Goal: Transaction & Acquisition: Purchase product/service

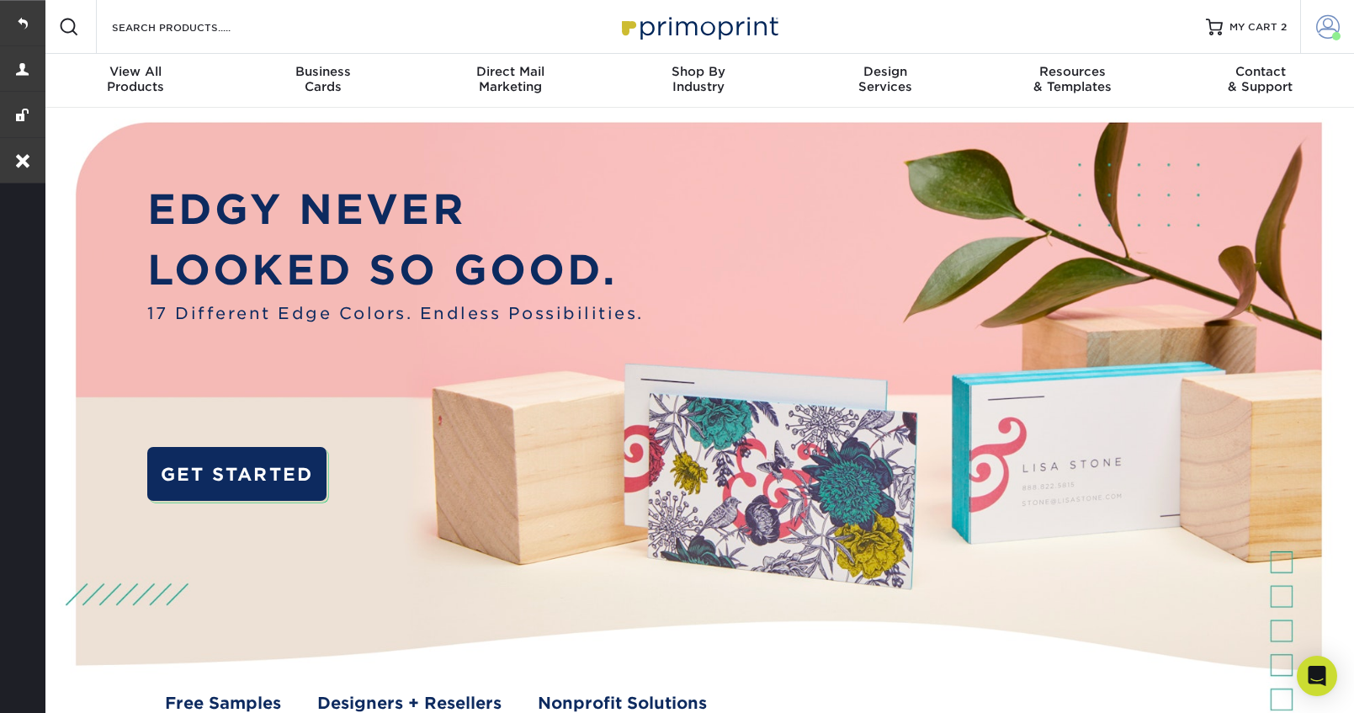
click at [1338, 27] on span at bounding box center [1329, 27] width 24 height 24
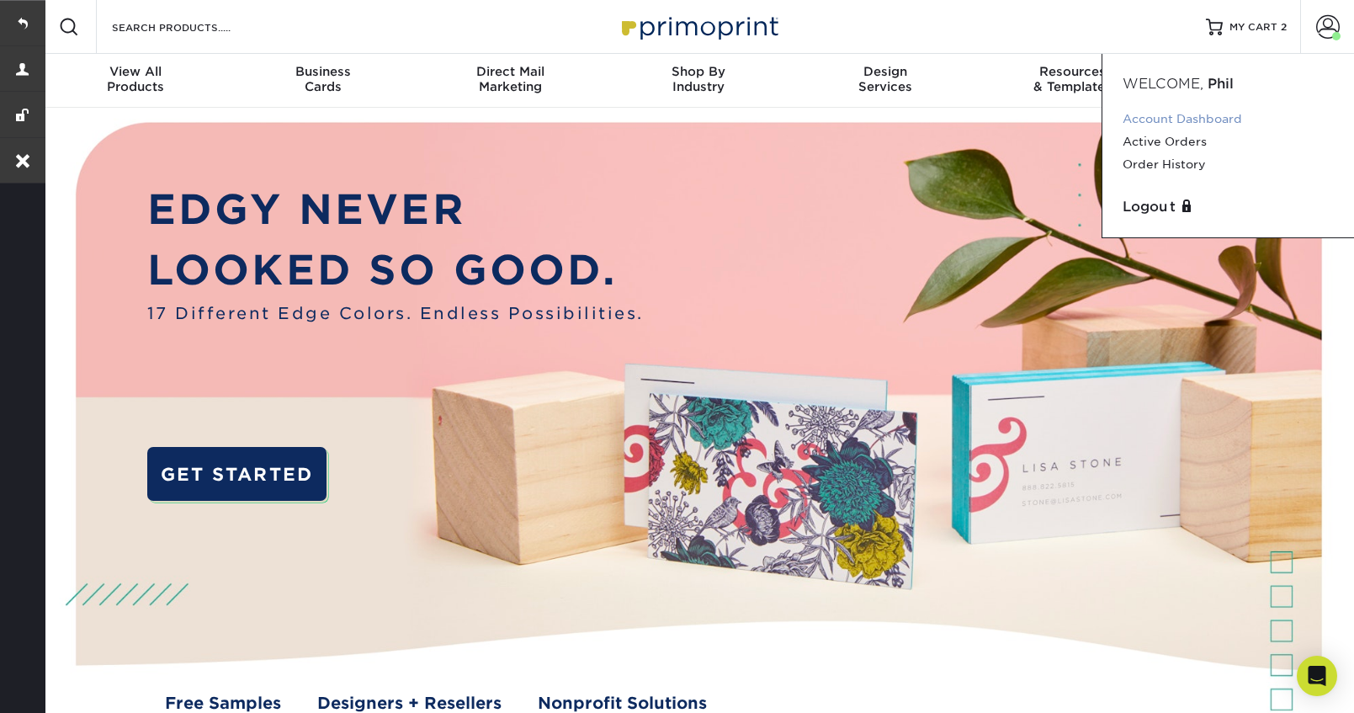
click at [1216, 113] on link "Account Dashboard" at bounding box center [1228, 119] width 211 height 23
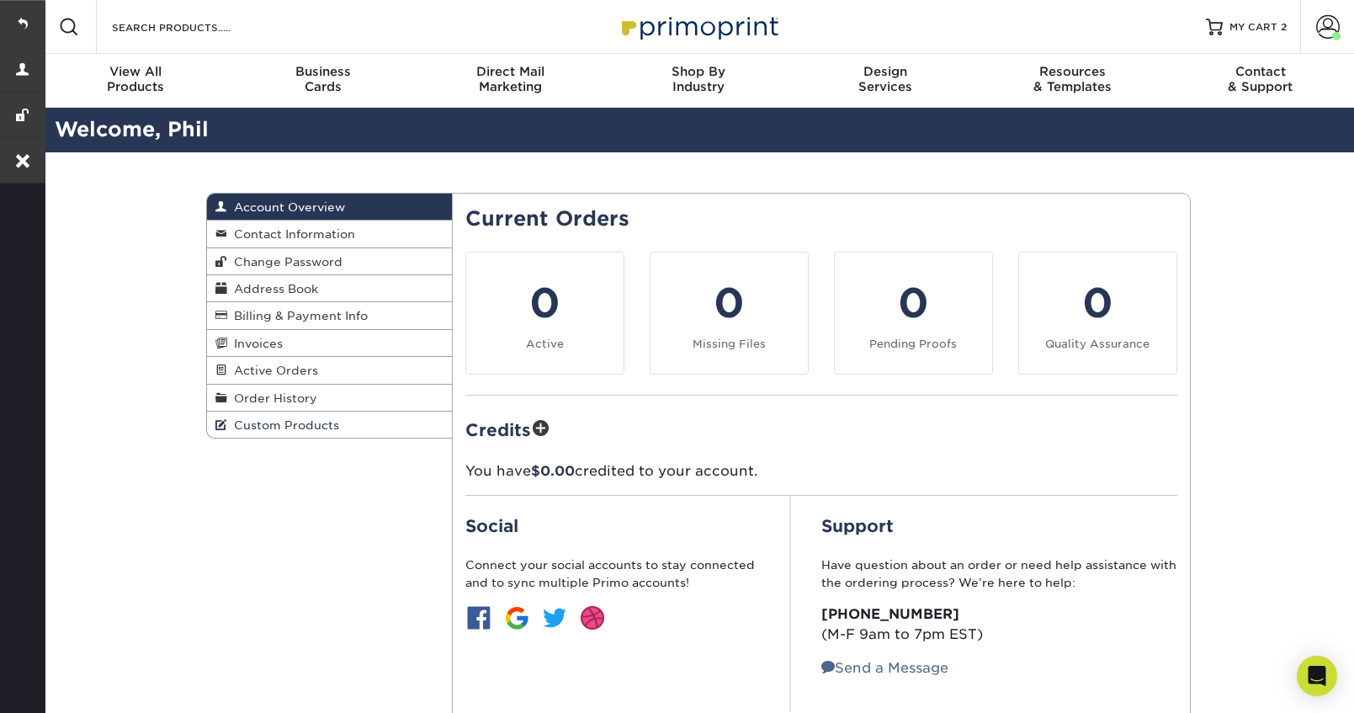
click at [261, 431] on span "Custom Products" at bounding box center [283, 424] width 112 height 13
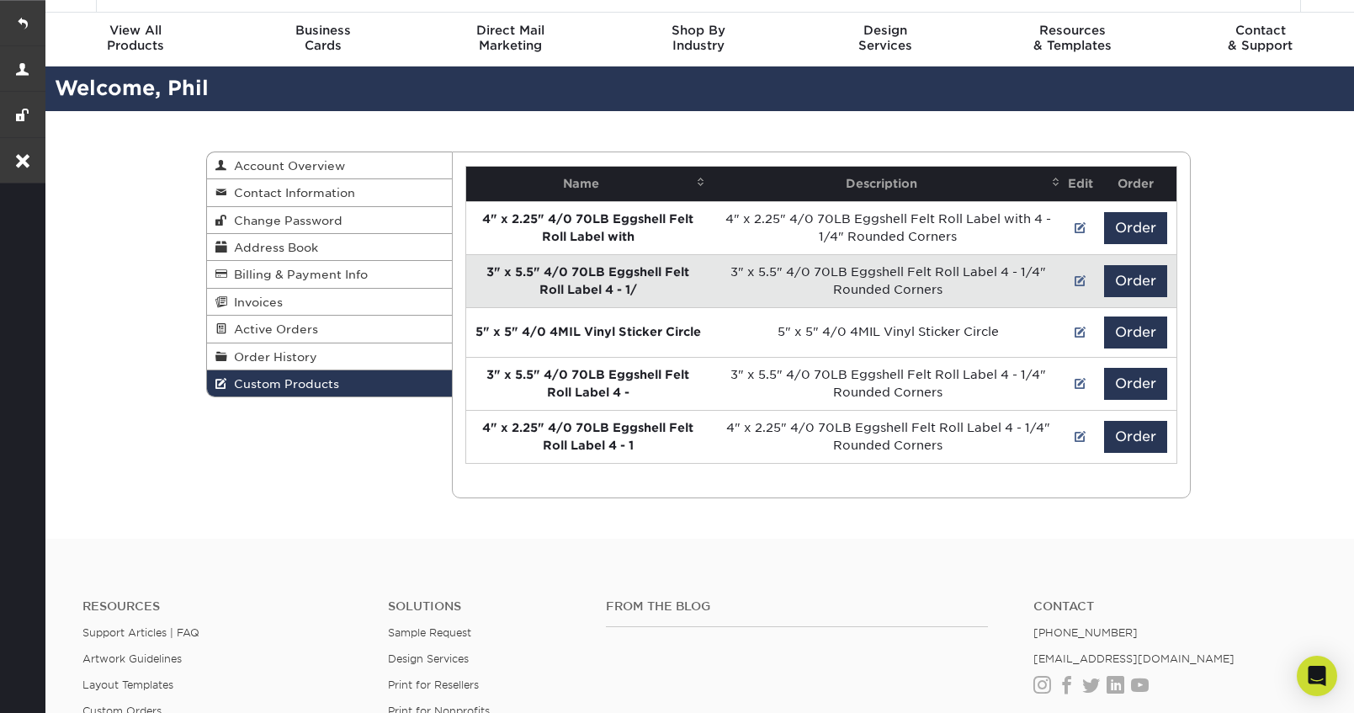
scroll to position [45, 0]
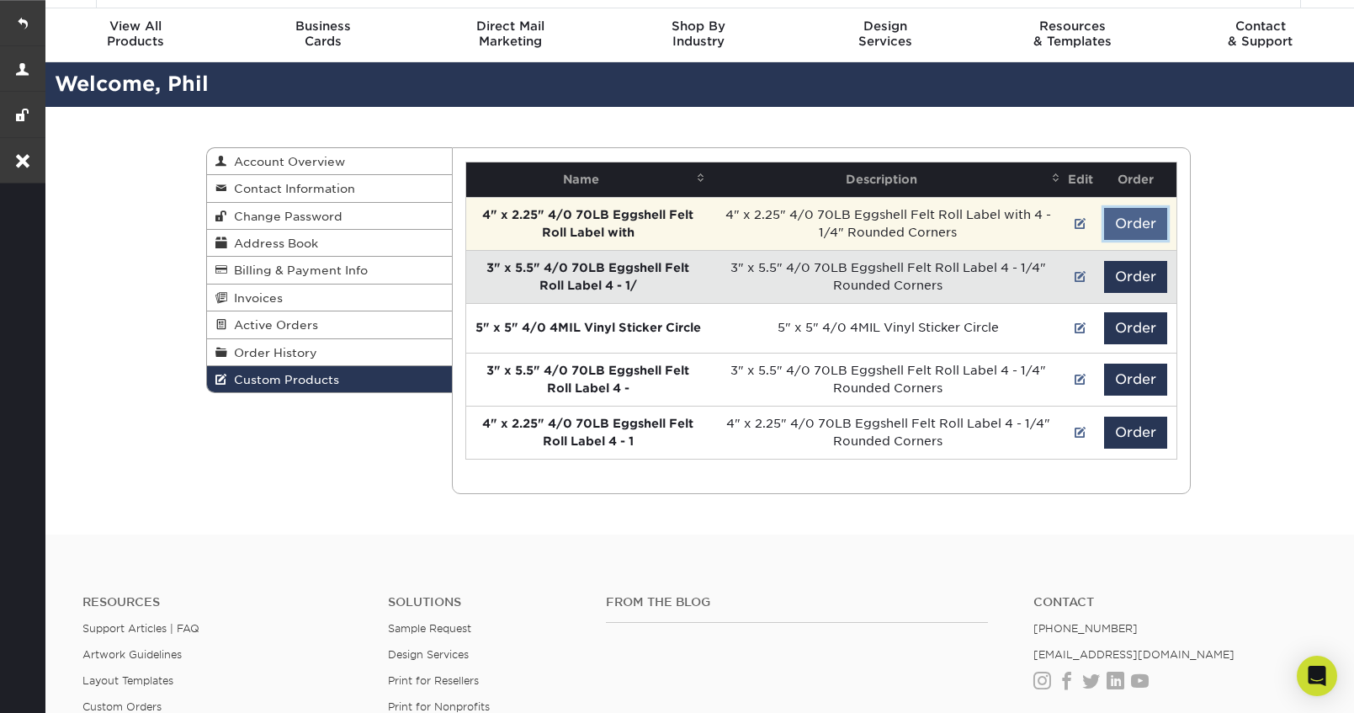
click at [1140, 216] on button "Order" at bounding box center [1135, 224] width 63 height 32
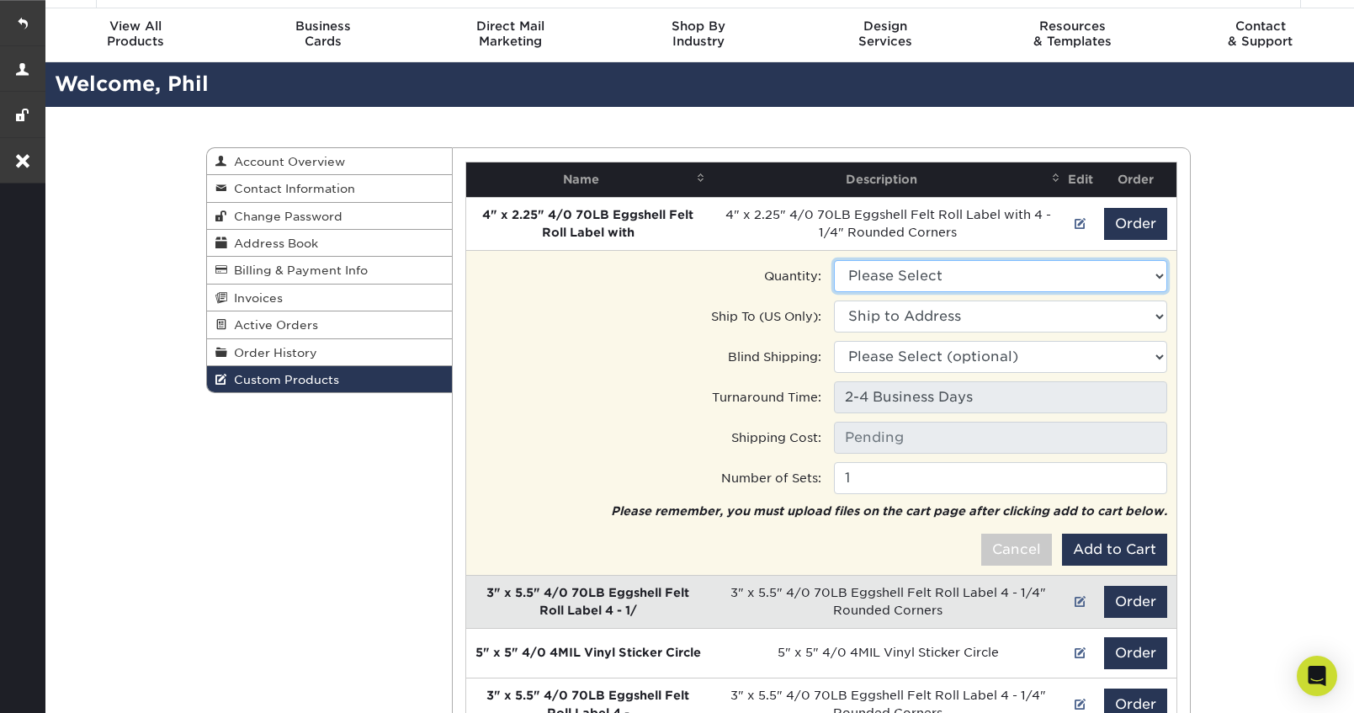
click at [1096, 279] on select "Please Select 1000 - $274.00" at bounding box center [1000, 276] width 333 height 32
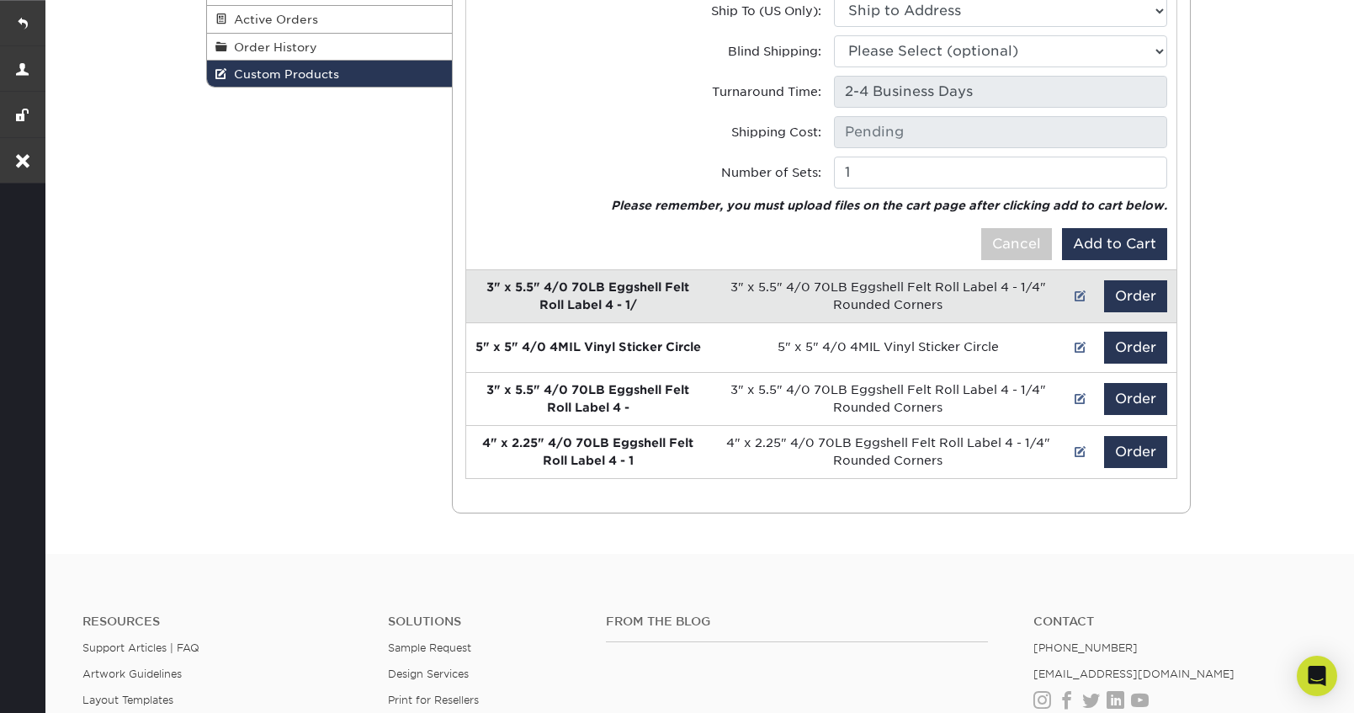
scroll to position [355, 0]
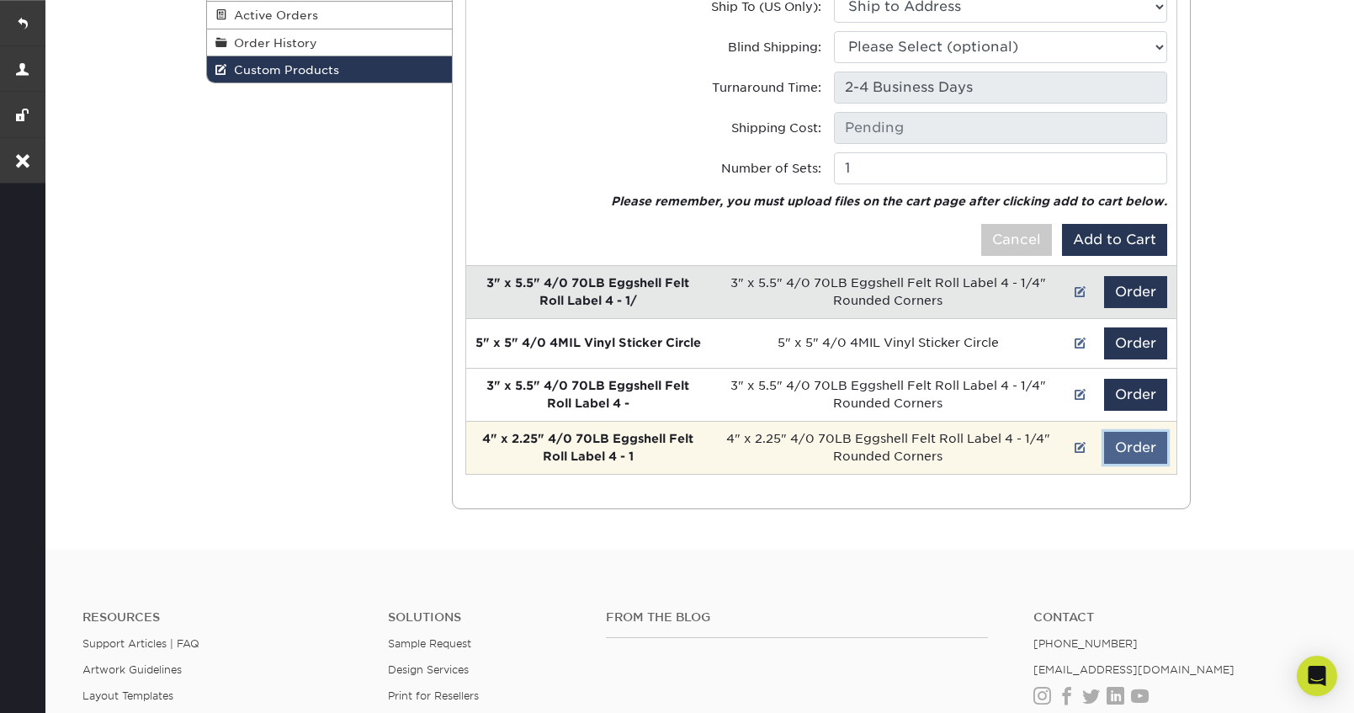
click at [1145, 450] on button "Order" at bounding box center [1135, 448] width 63 height 32
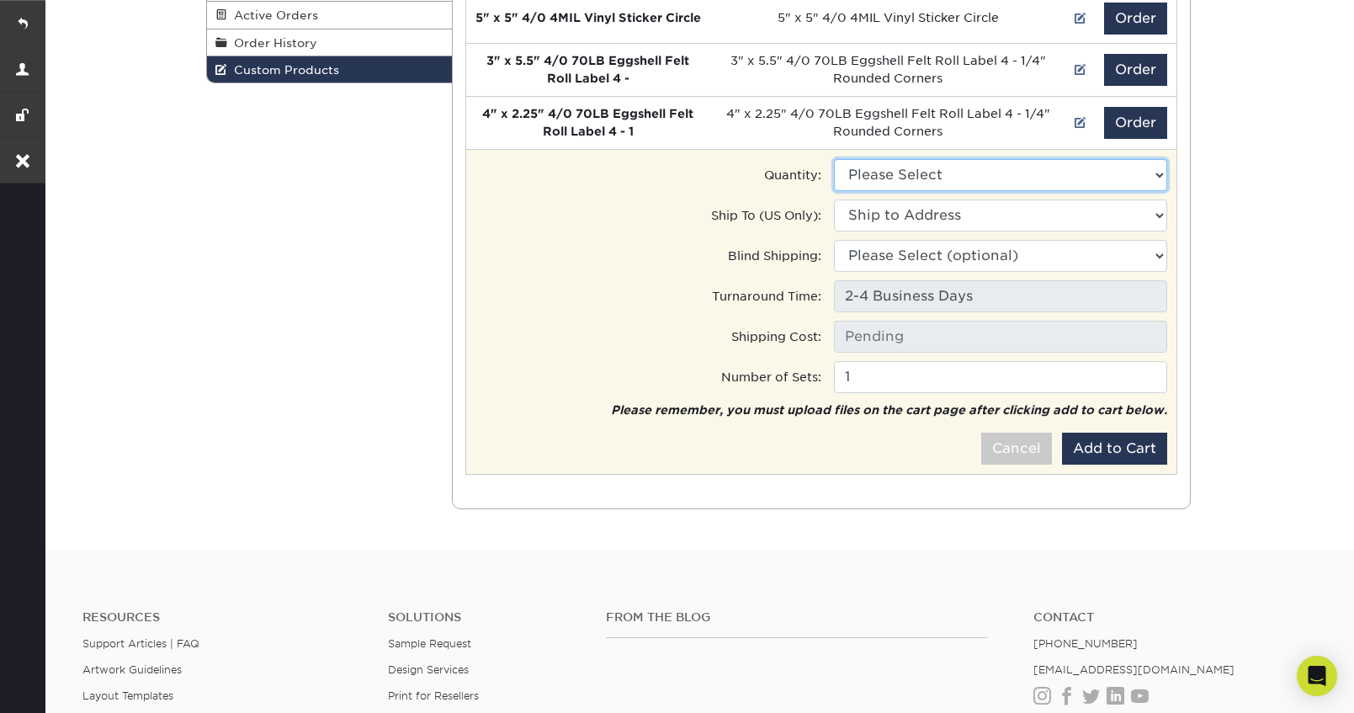
click at [1075, 170] on select "Please Select 1000 - $479.00" at bounding box center [1000, 175] width 333 height 32
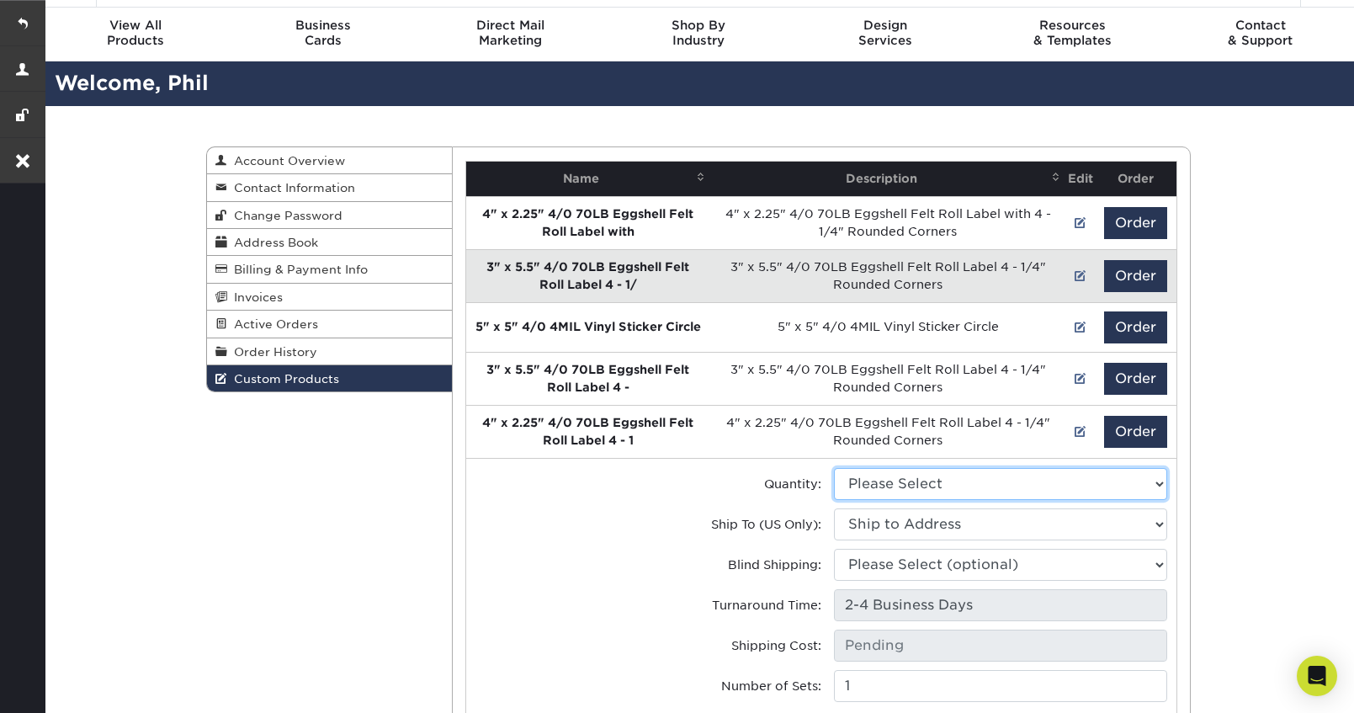
scroll to position [30, 0]
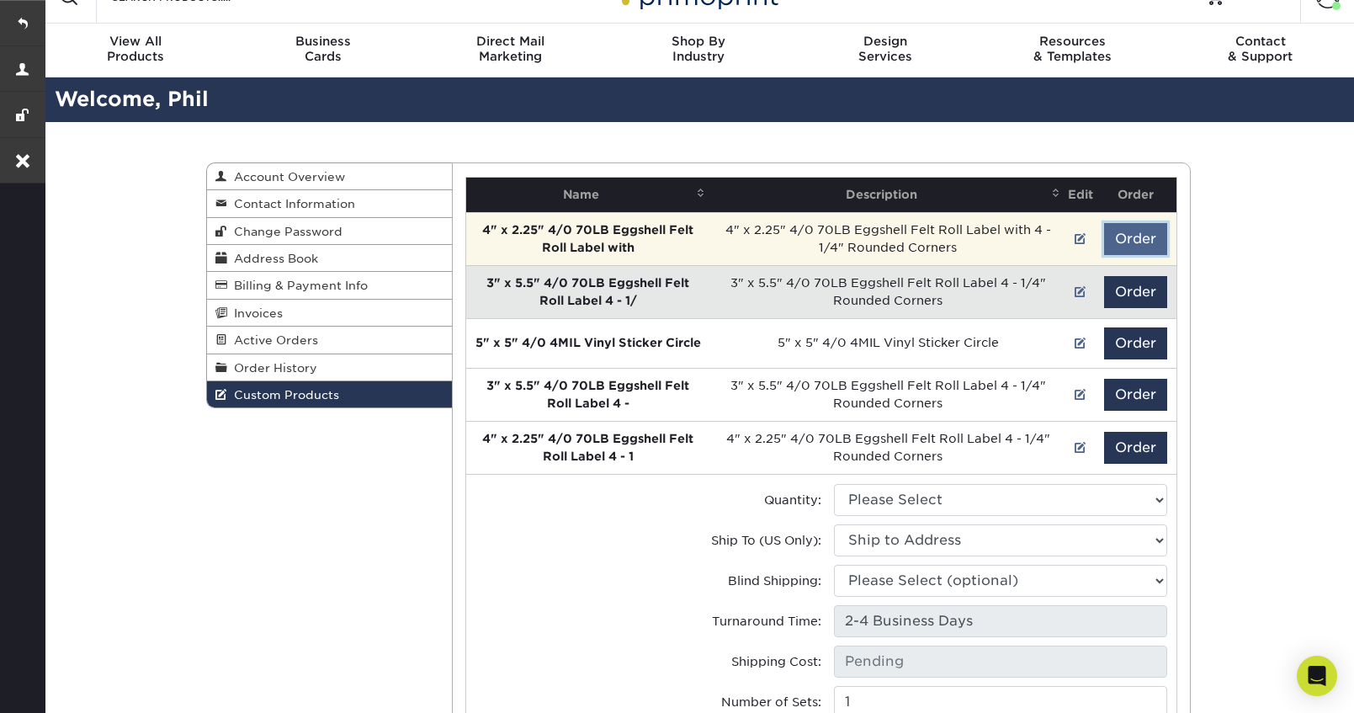
click at [1134, 240] on button "Order" at bounding box center [1135, 239] width 63 height 32
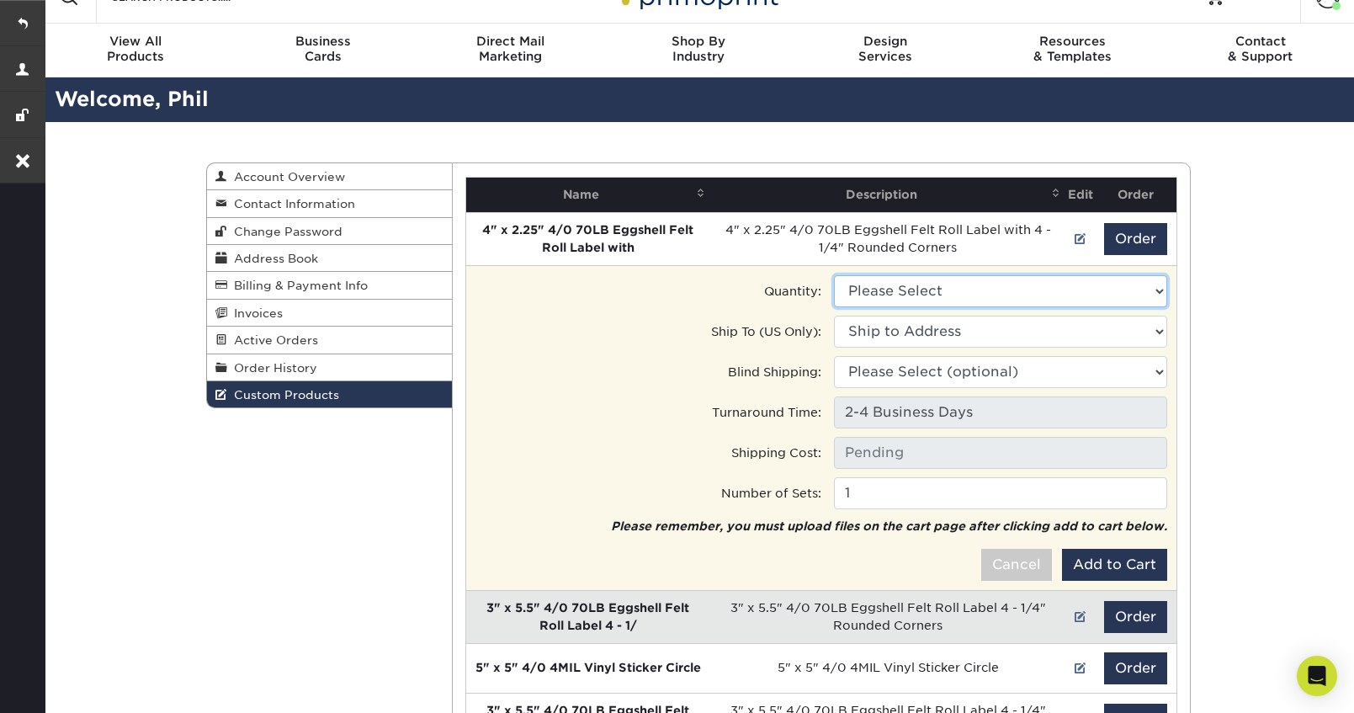
click at [1048, 292] on select "Please Select 1000 - $274.00" at bounding box center [1000, 291] width 333 height 32
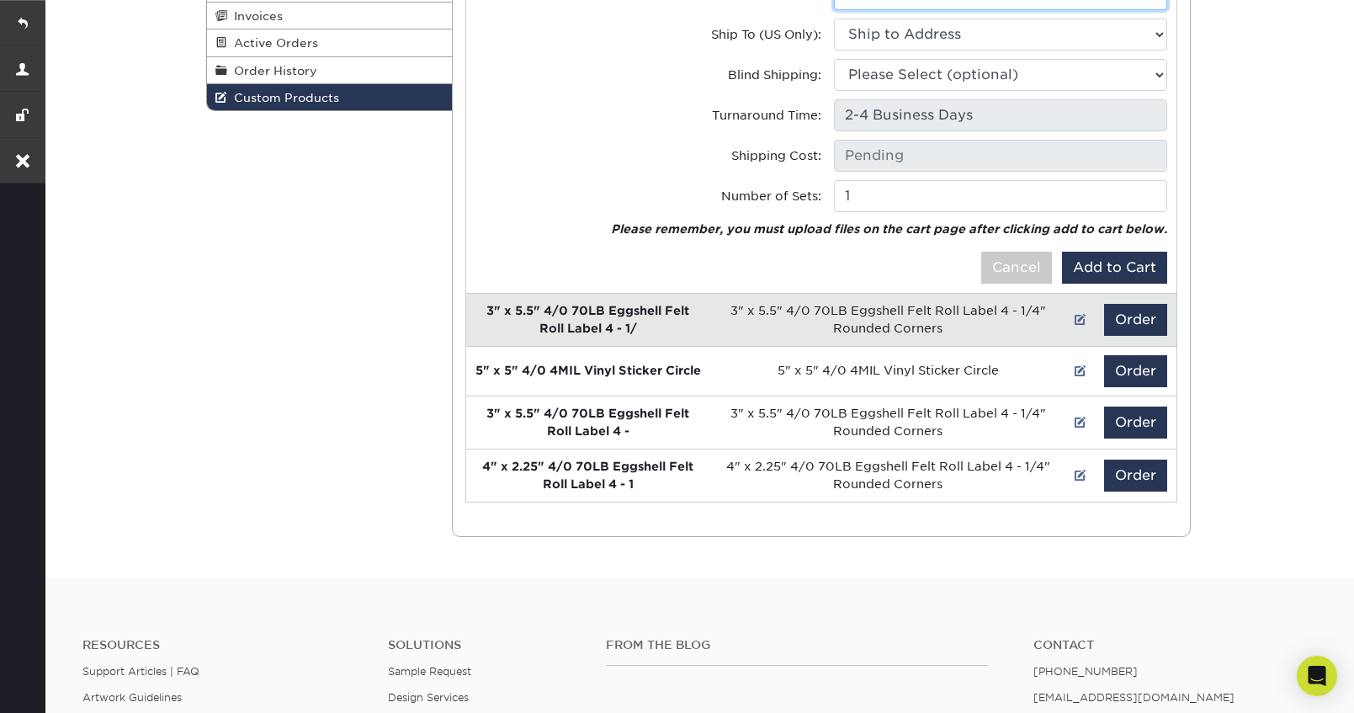
scroll to position [321, 0]
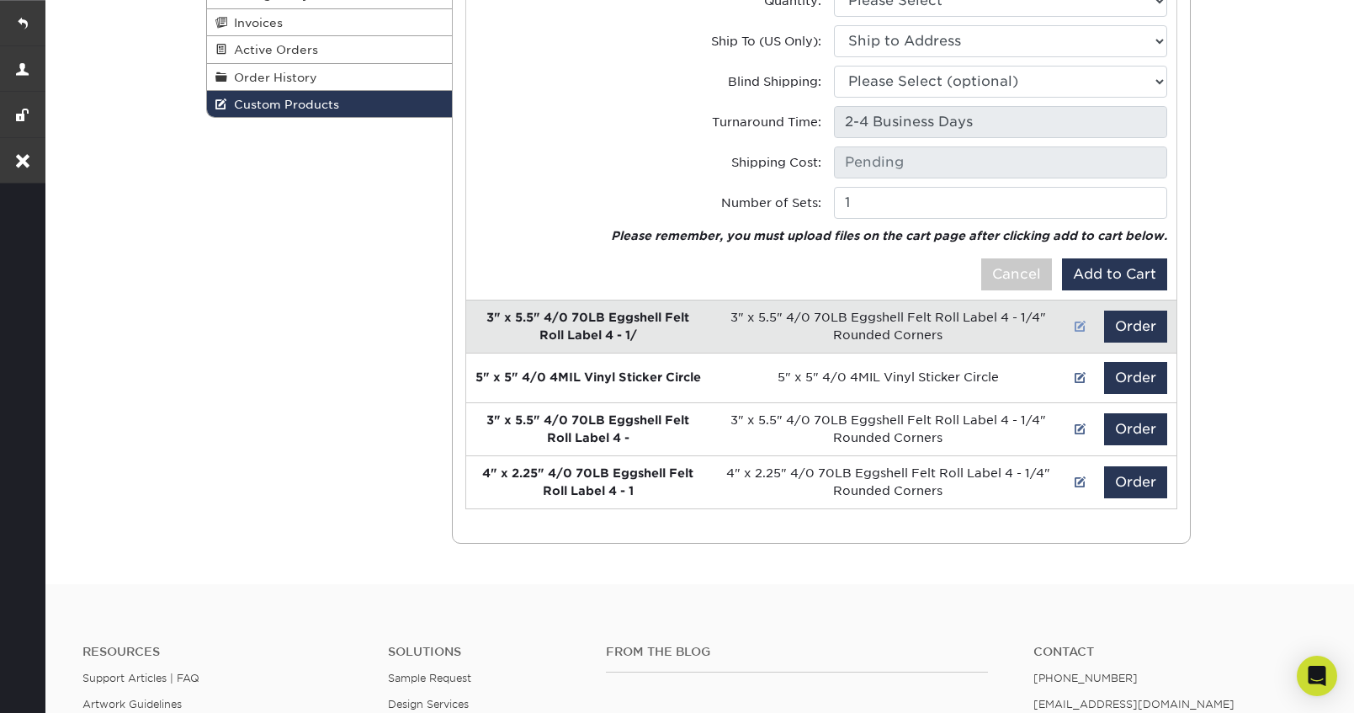
click at [1081, 329] on link at bounding box center [1081, 326] width 12 height 13
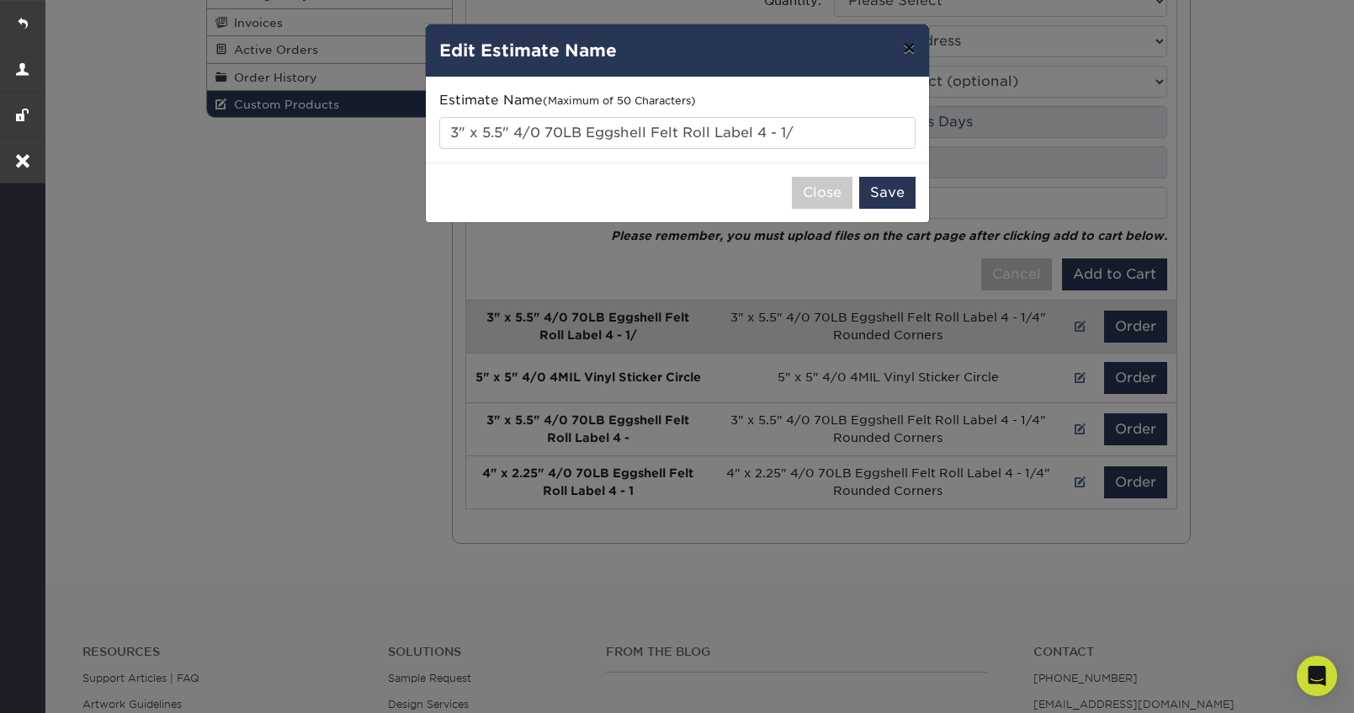
click at [913, 55] on button "×" at bounding box center [909, 47] width 39 height 47
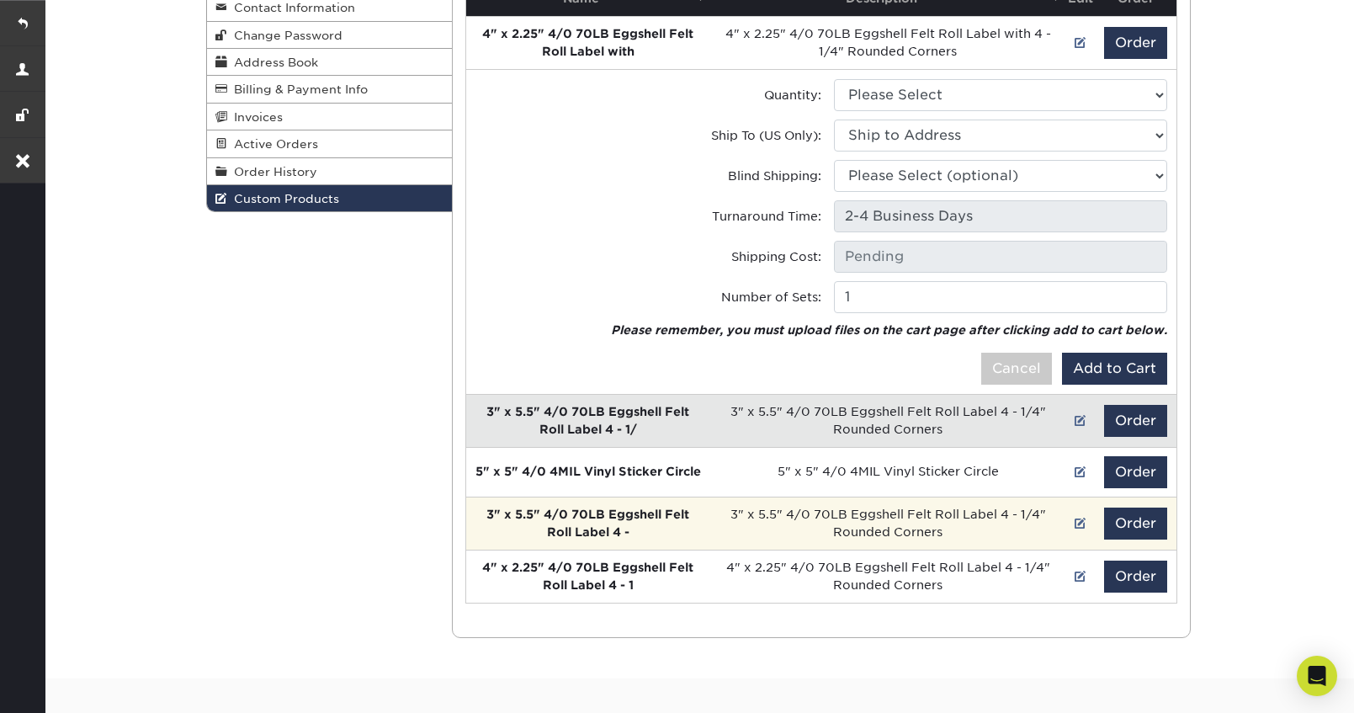
scroll to position [0, 0]
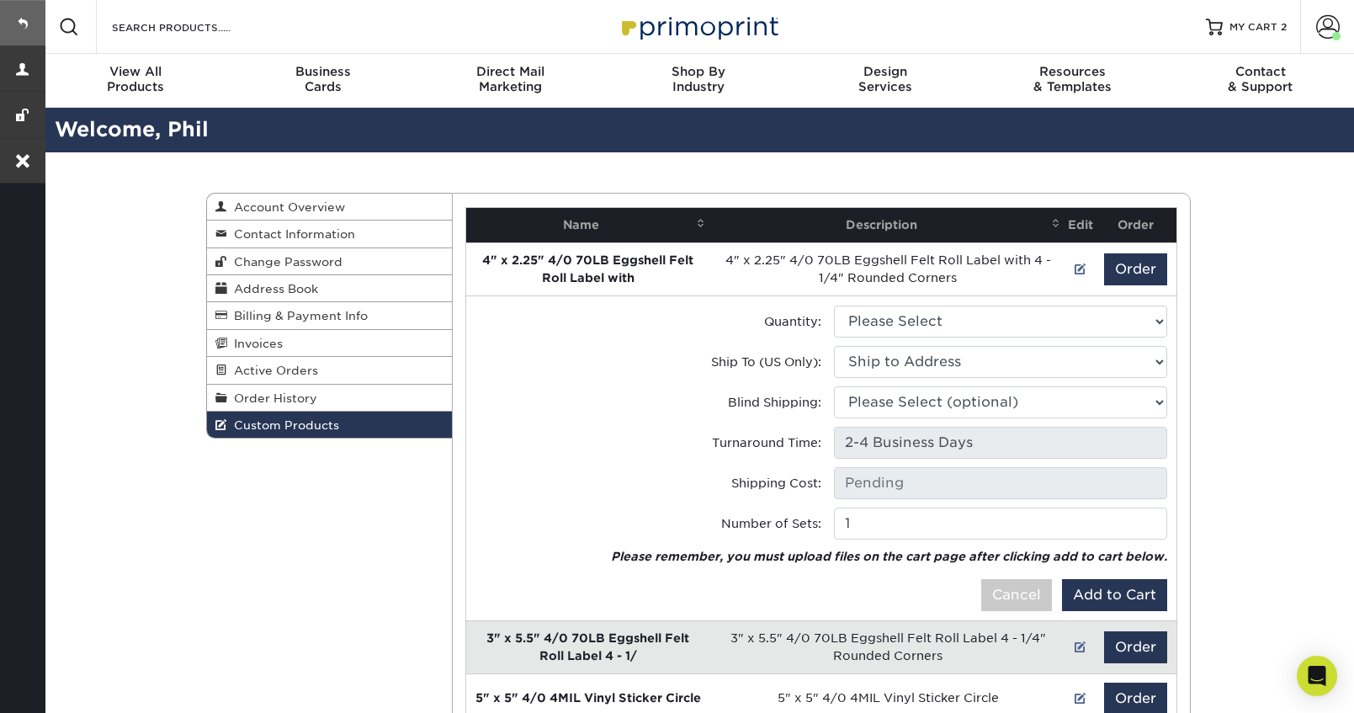
click at [24, 20] on link at bounding box center [22, 22] width 45 height 45
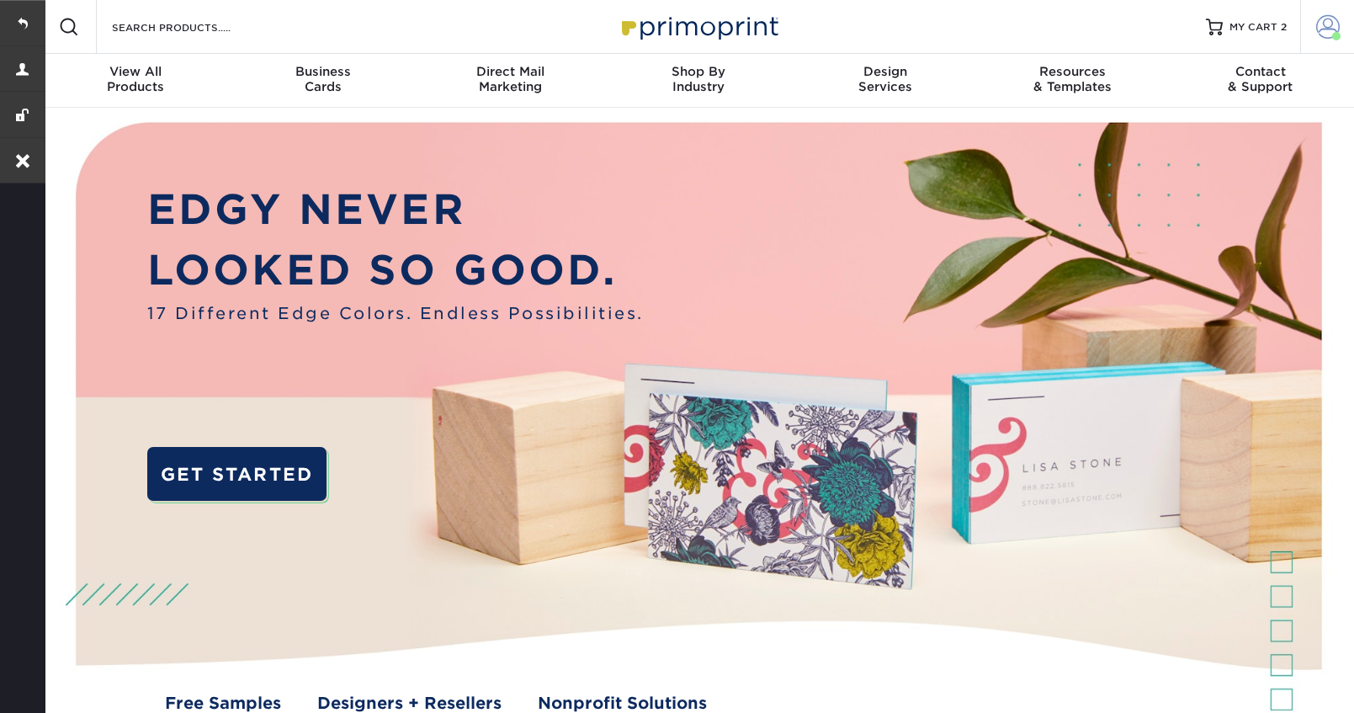
click at [1337, 29] on span at bounding box center [1329, 27] width 24 height 24
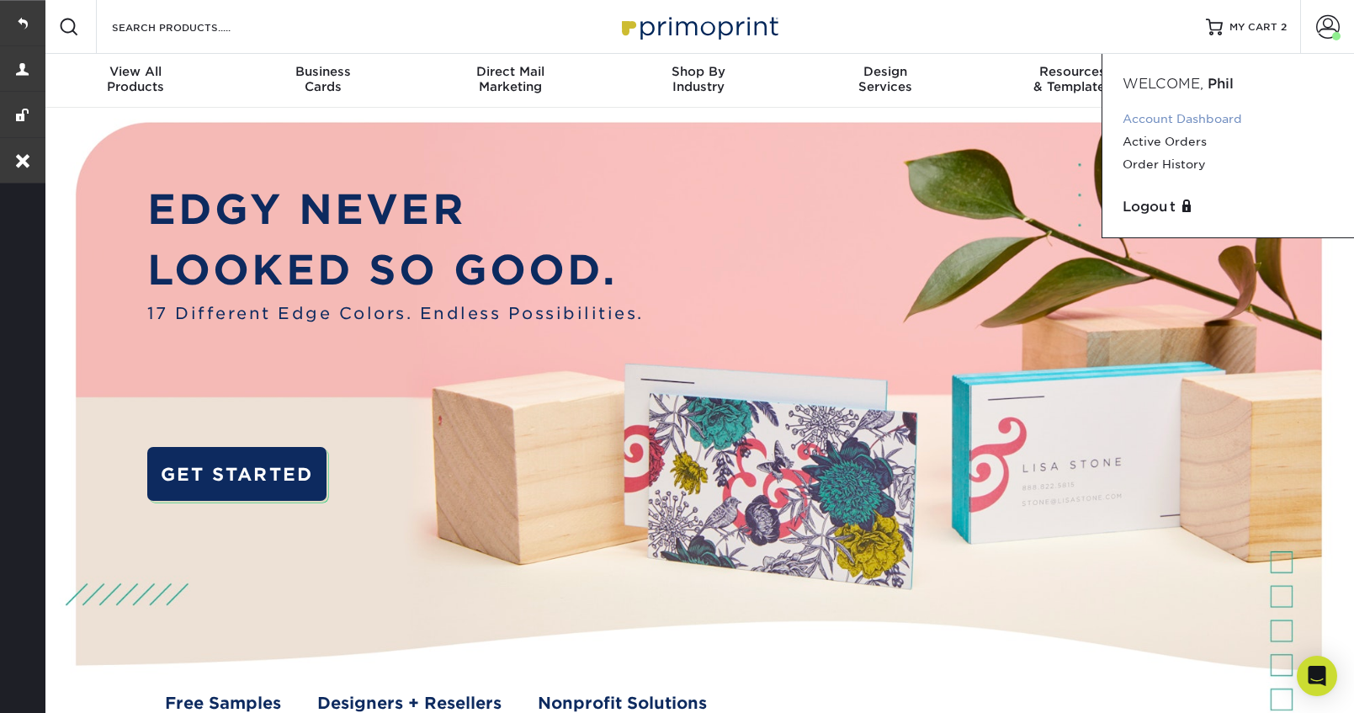
click at [1174, 121] on link "Account Dashboard" at bounding box center [1228, 119] width 211 height 23
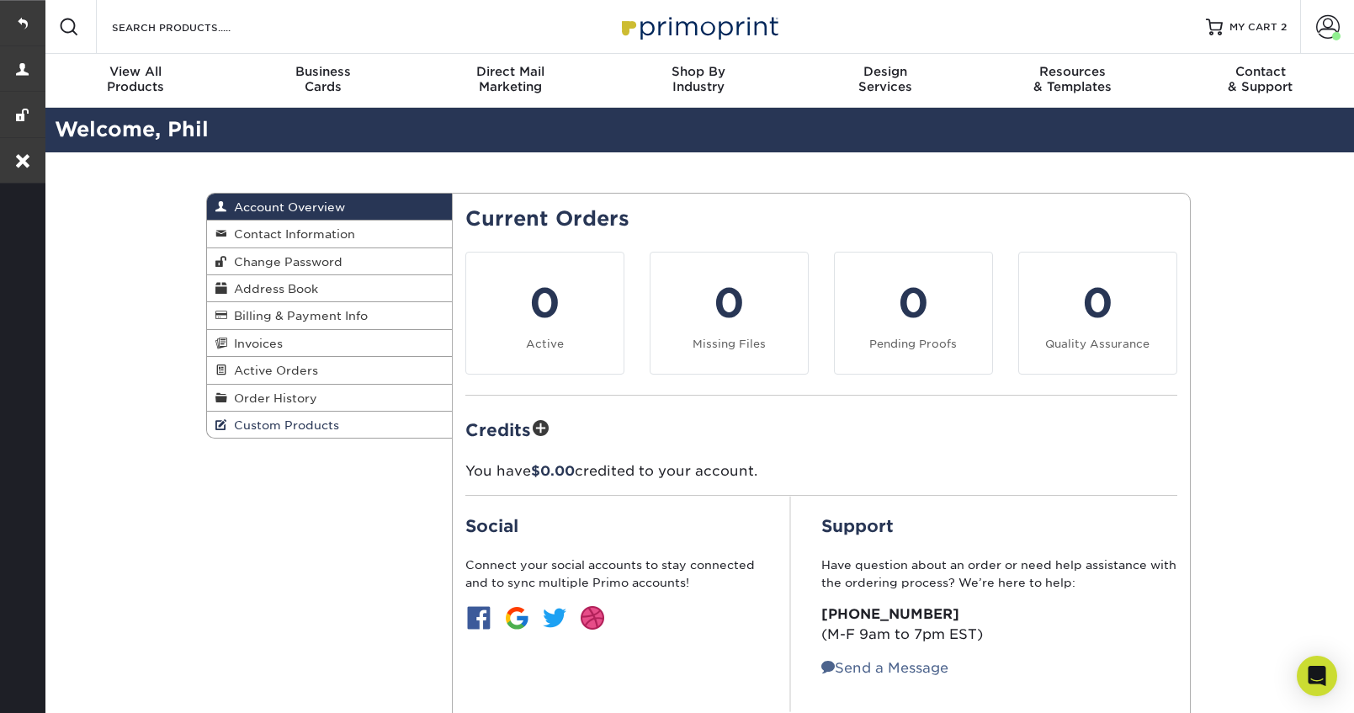
click at [264, 427] on span "Custom Products" at bounding box center [283, 424] width 112 height 13
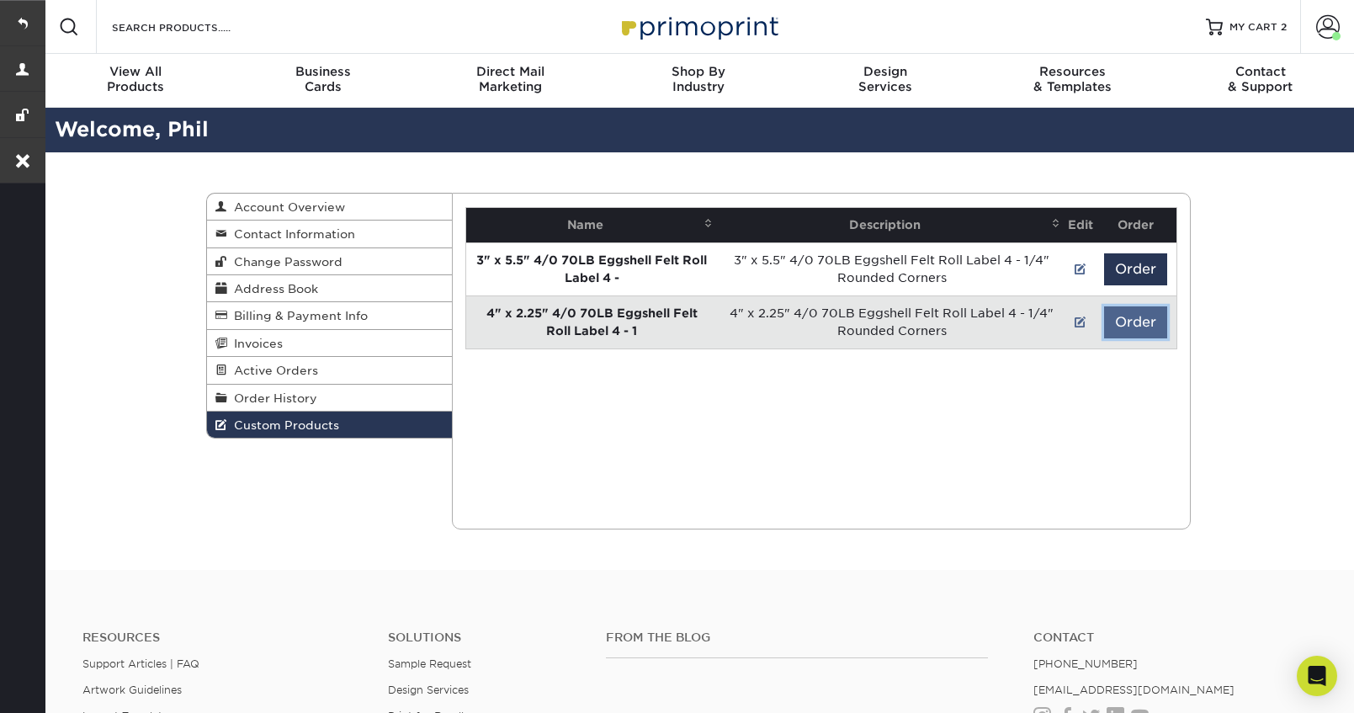
click at [1133, 317] on button "Order" at bounding box center [1135, 322] width 63 height 32
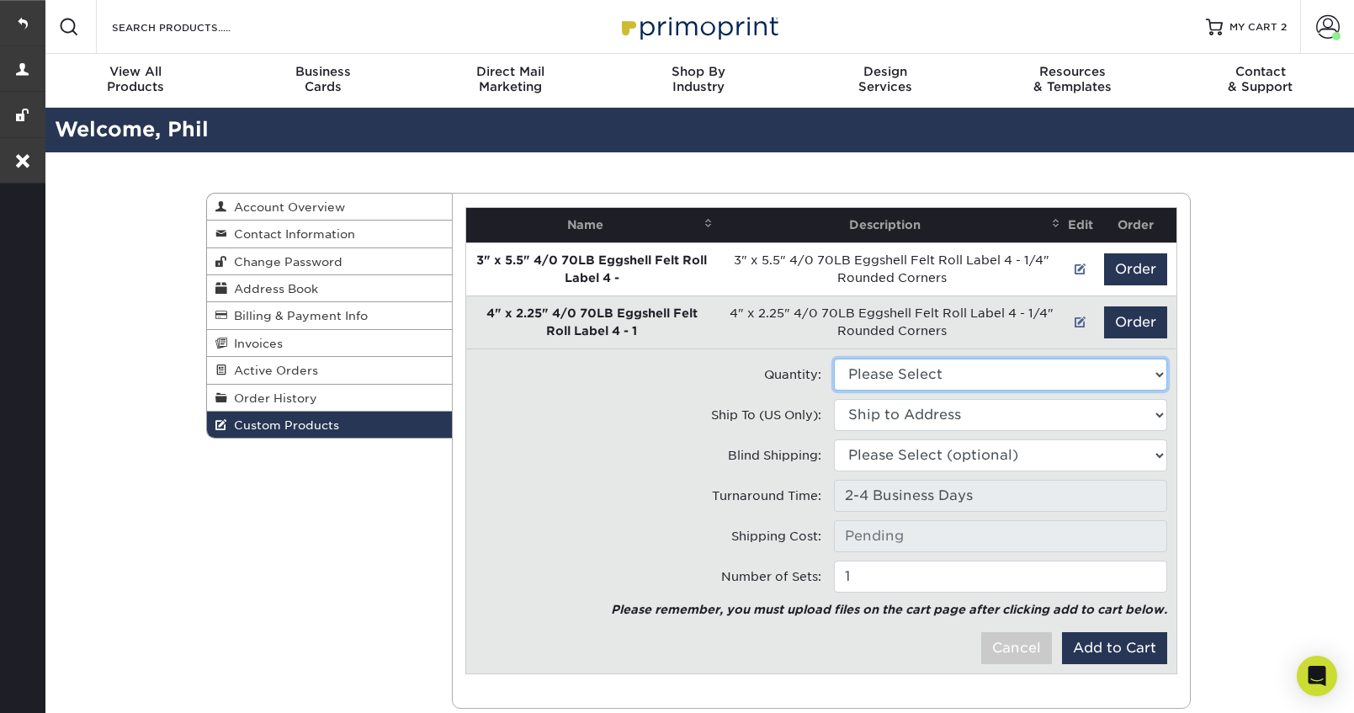
click at [973, 375] on select "Please Select 1000 - $479.00" at bounding box center [1000, 375] width 333 height 32
select select "0"
click at [834, 359] on select "Please Select 1000 - $479.00" at bounding box center [1000, 375] width 333 height 32
type input "Ground: $23.53"
click at [945, 412] on select "Ship to Address 8911 W Division Rd, La Porte, IN" at bounding box center [1000, 415] width 333 height 32
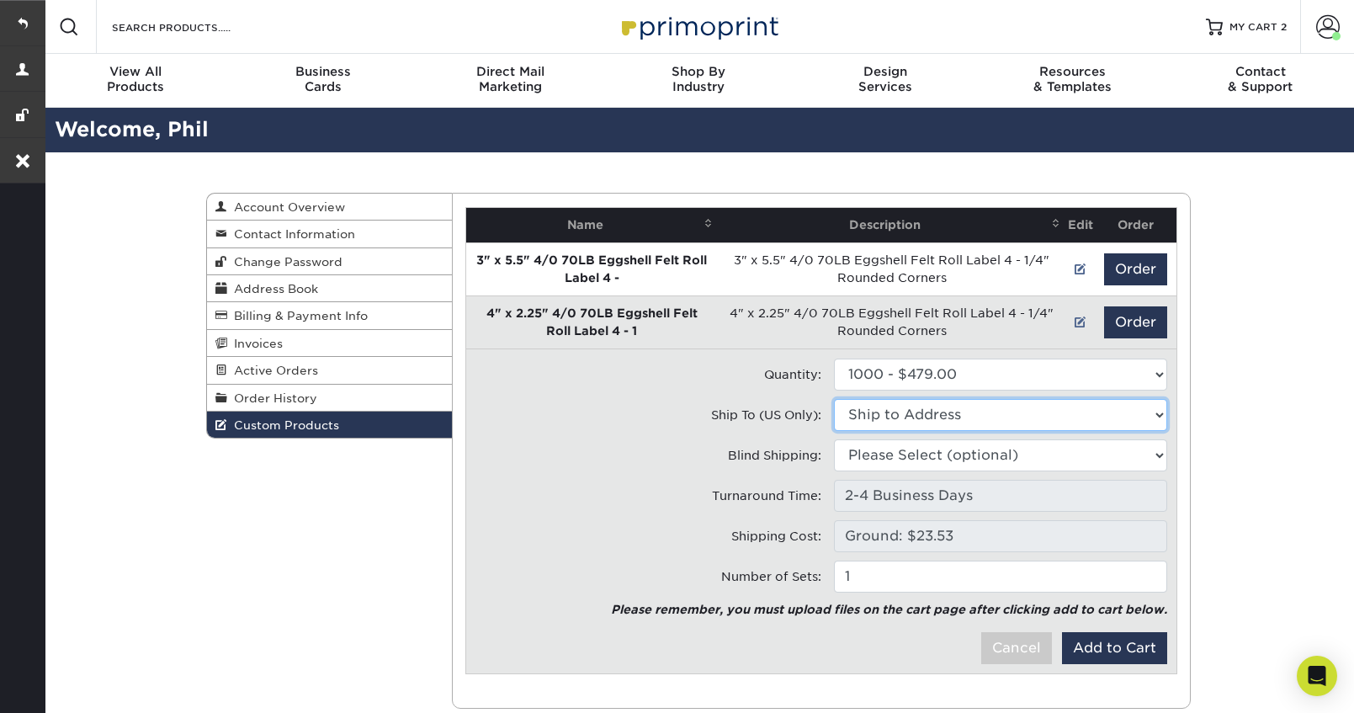
select select "180212"
click at [834, 399] on select "Ship to Address Hoosier Bee Man • 8911 W Division Rd, La Porte, IN" at bounding box center [1000, 415] width 333 height 32
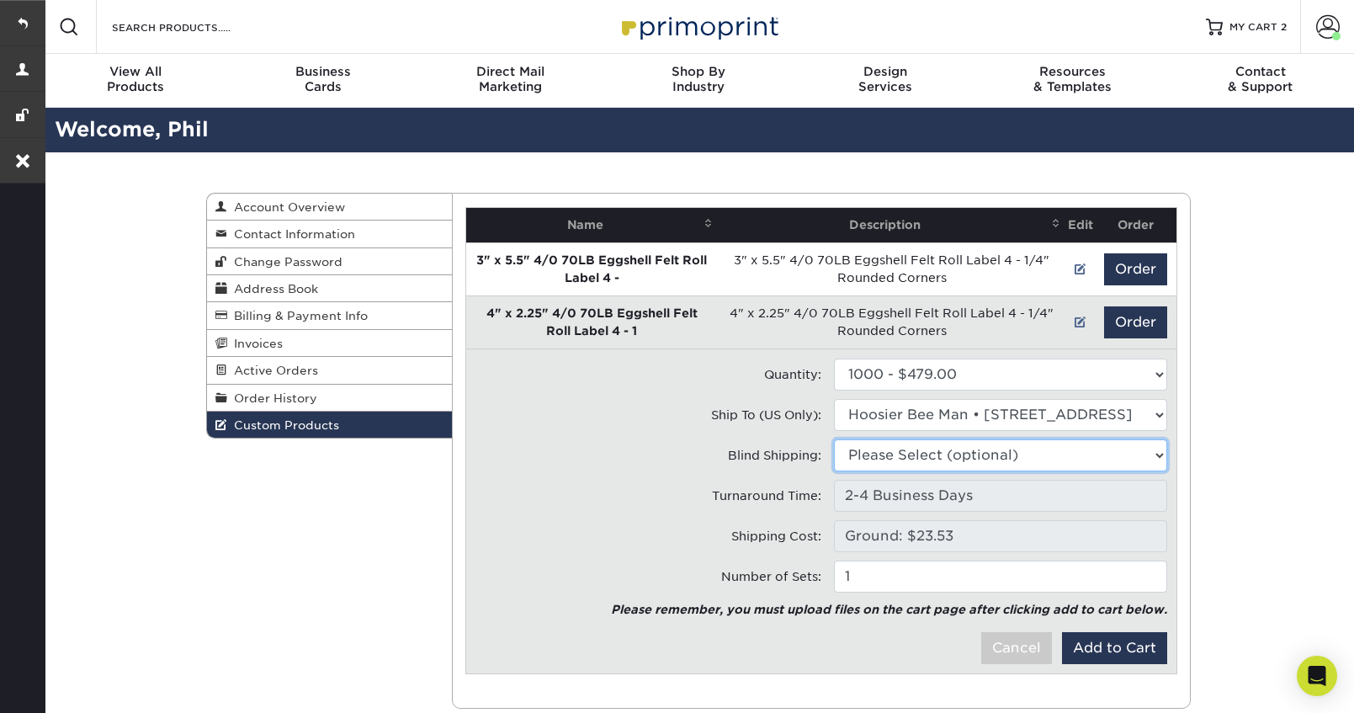
click at [929, 462] on select "Please Select (optional) 8911 W Division Rd, La Porte, IN" at bounding box center [1000, 455] width 333 height 32
select select "180212"
click at [834, 439] on select "Please Select (optional) Hoosier Bee Man • 8911 W Division Rd, La Porte, IN" at bounding box center [1000, 455] width 333 height 32
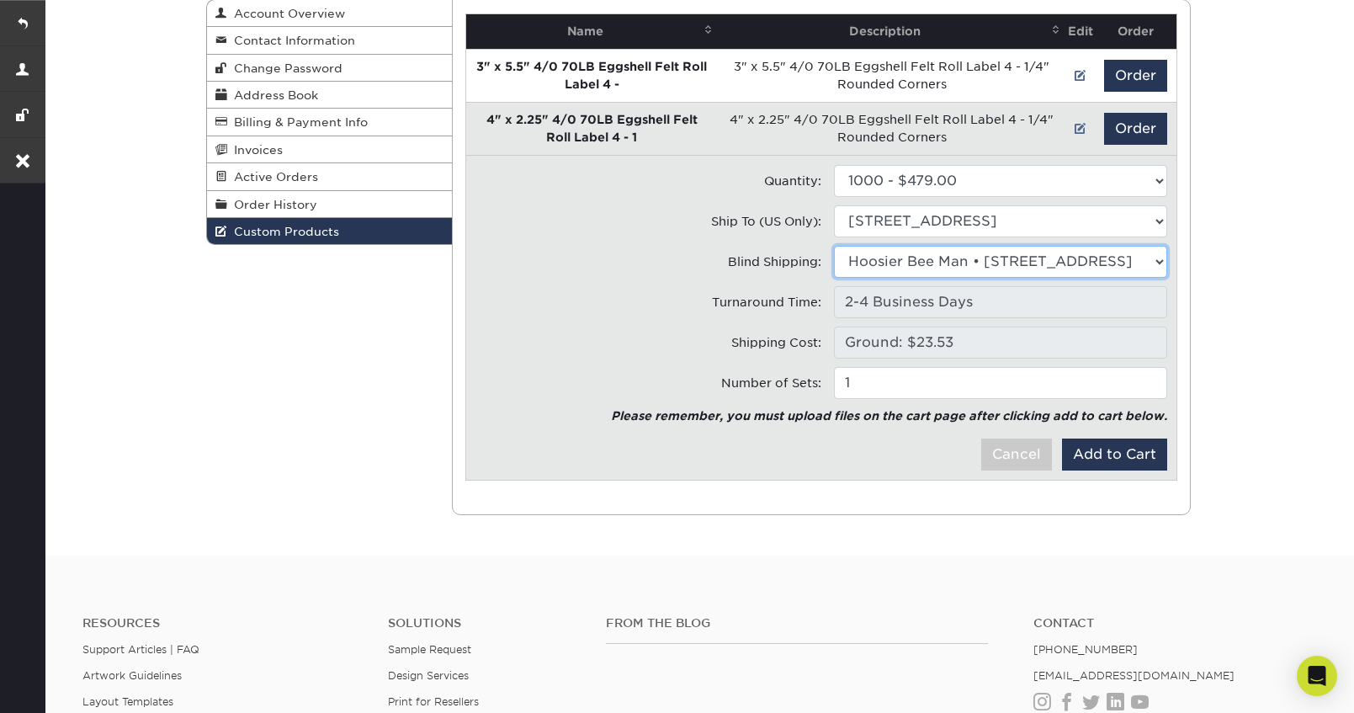
scroll to position [218, 0]
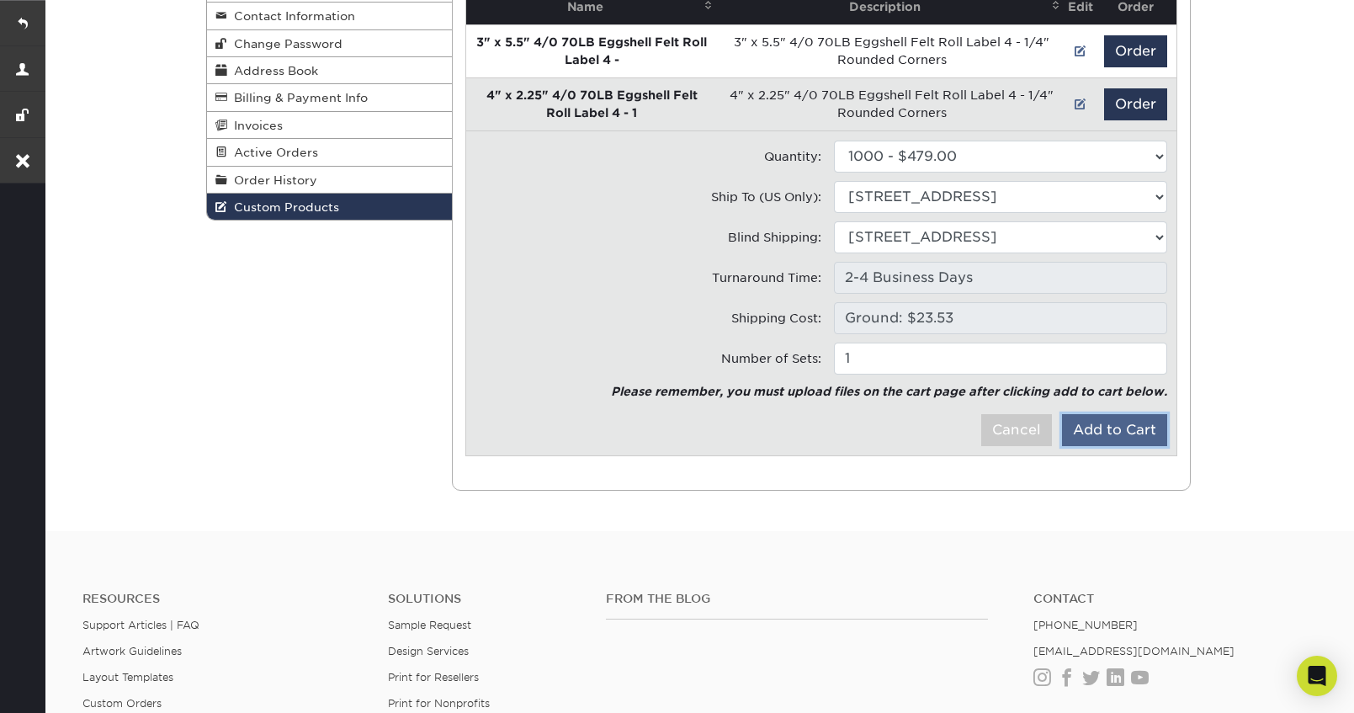
click at [1161, 436] on button "Add to Cart" at bounding box center [1114, 430] width 105 height 32
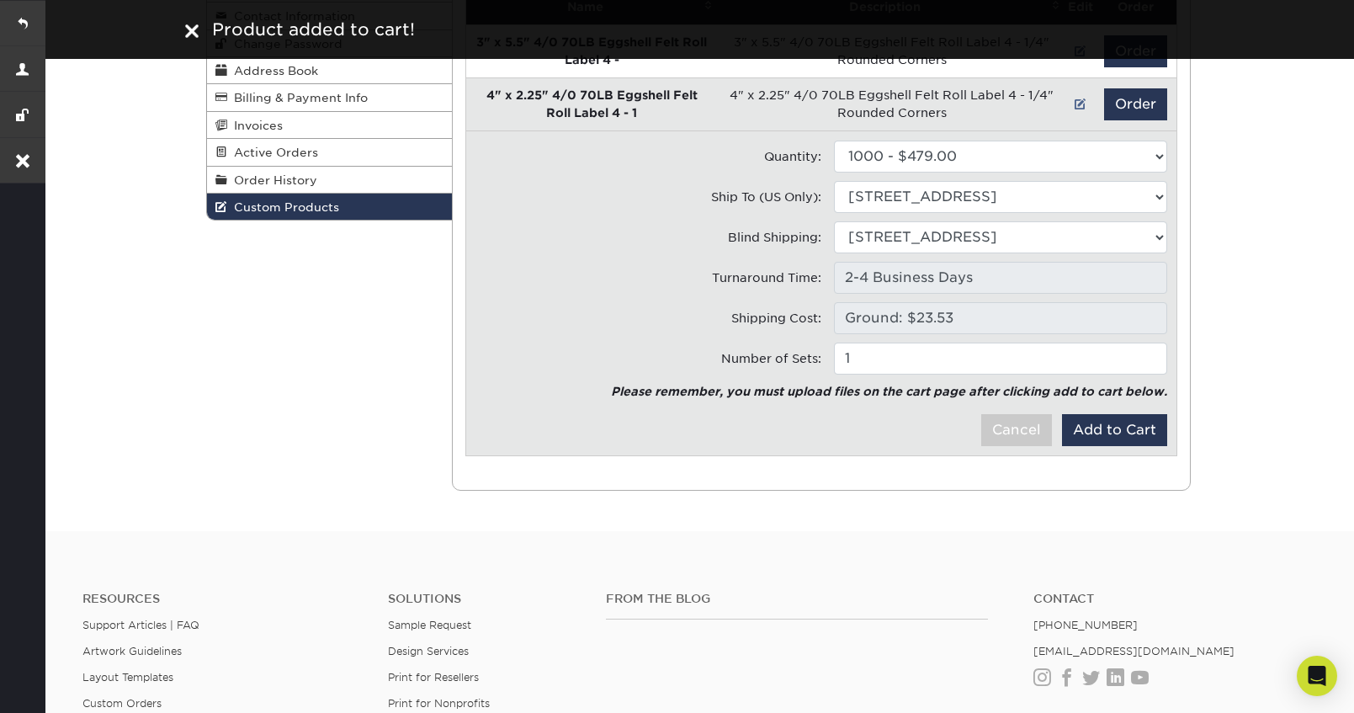
click at [192, 26] on img at bounding box center [191, 30] width 13 height 13
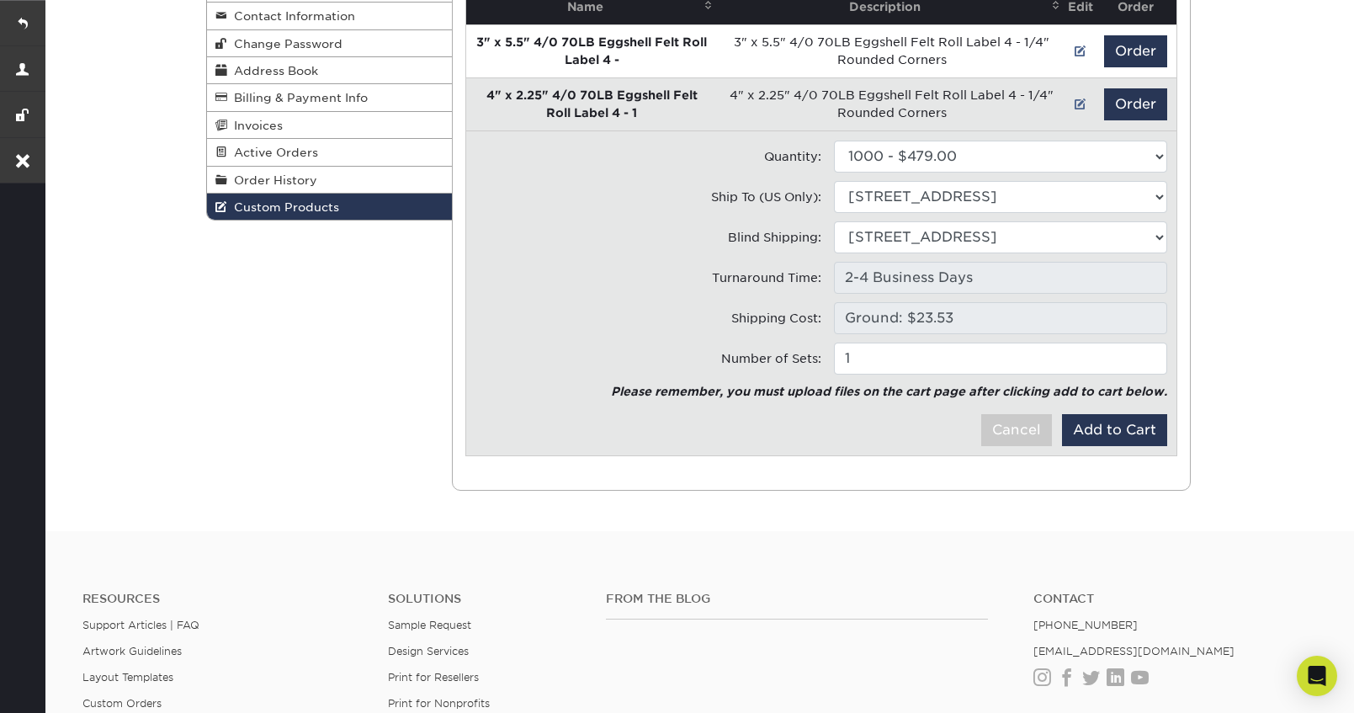
scroll to position [0, 0]
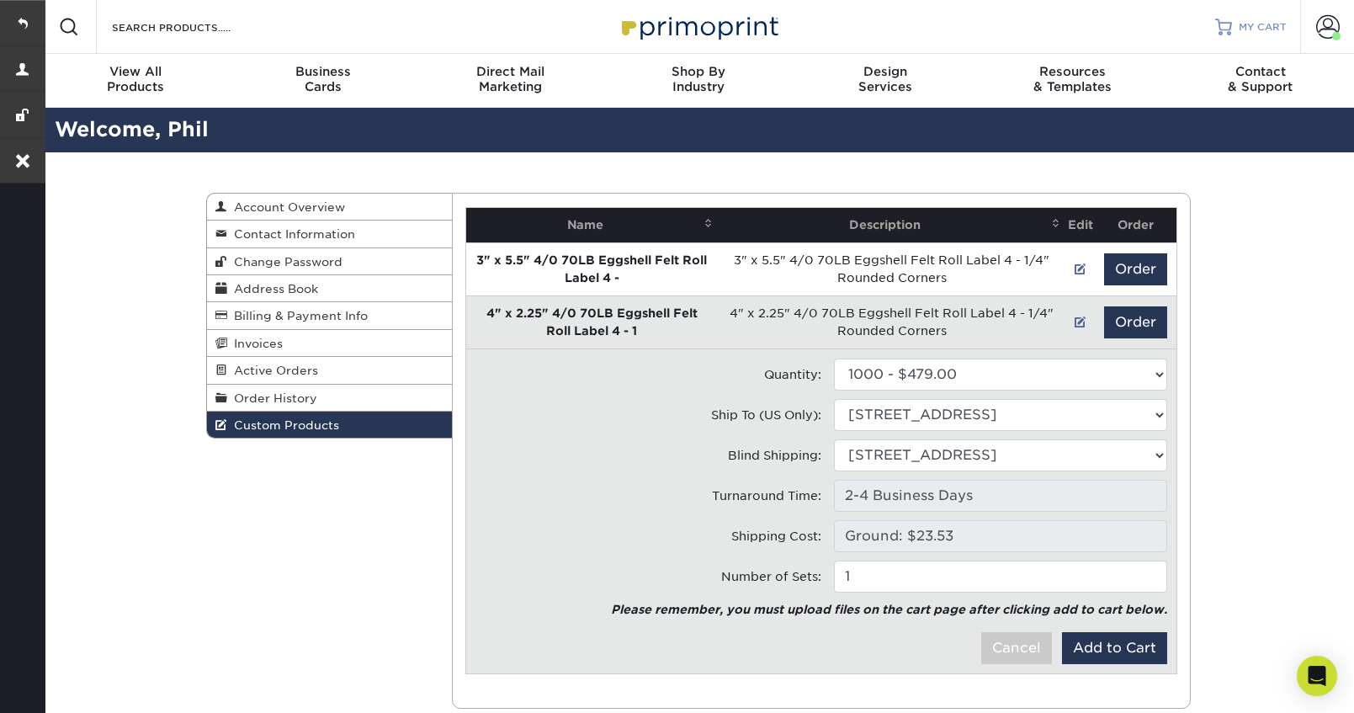
click at [1245, 27] on span "MY CART" at bounding box center [1263, 27] width 48 height 14
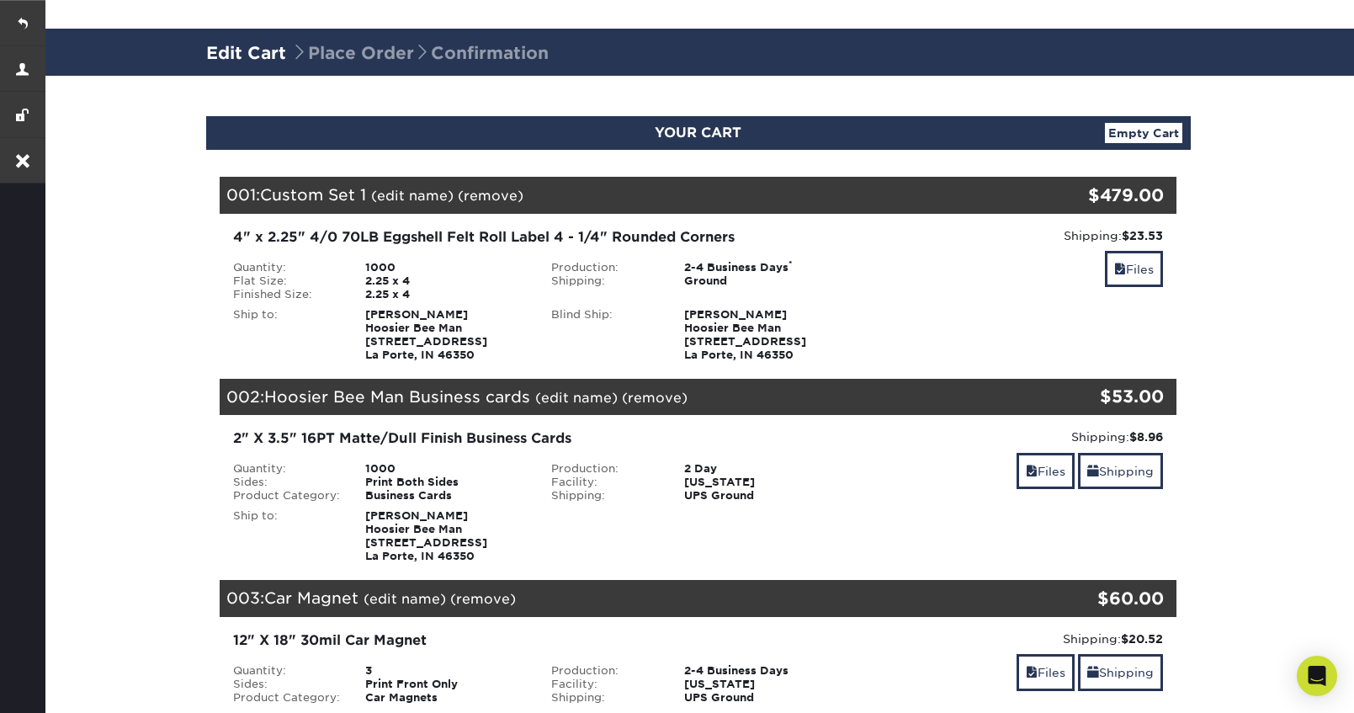
scroll to position [92, 0]
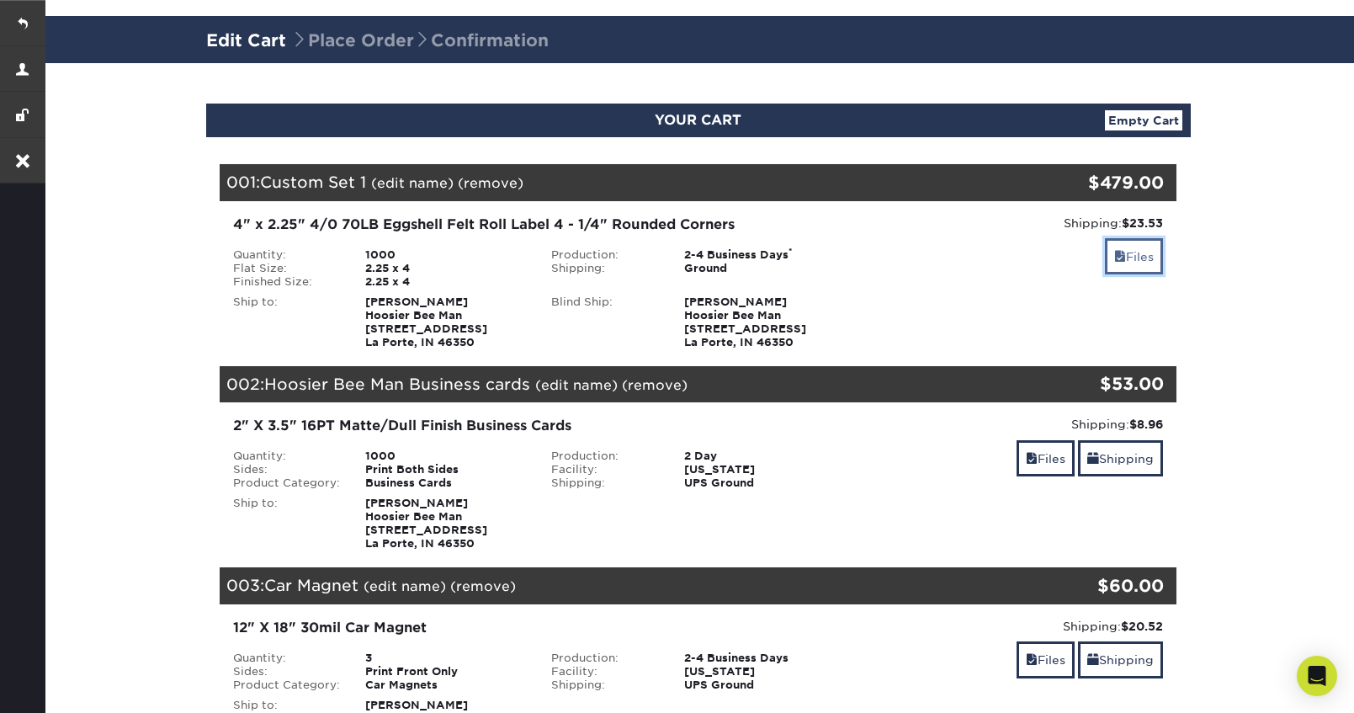
click at [1131, 253] on link "Files" at bounding box center [1134, 256] width 58 height 36
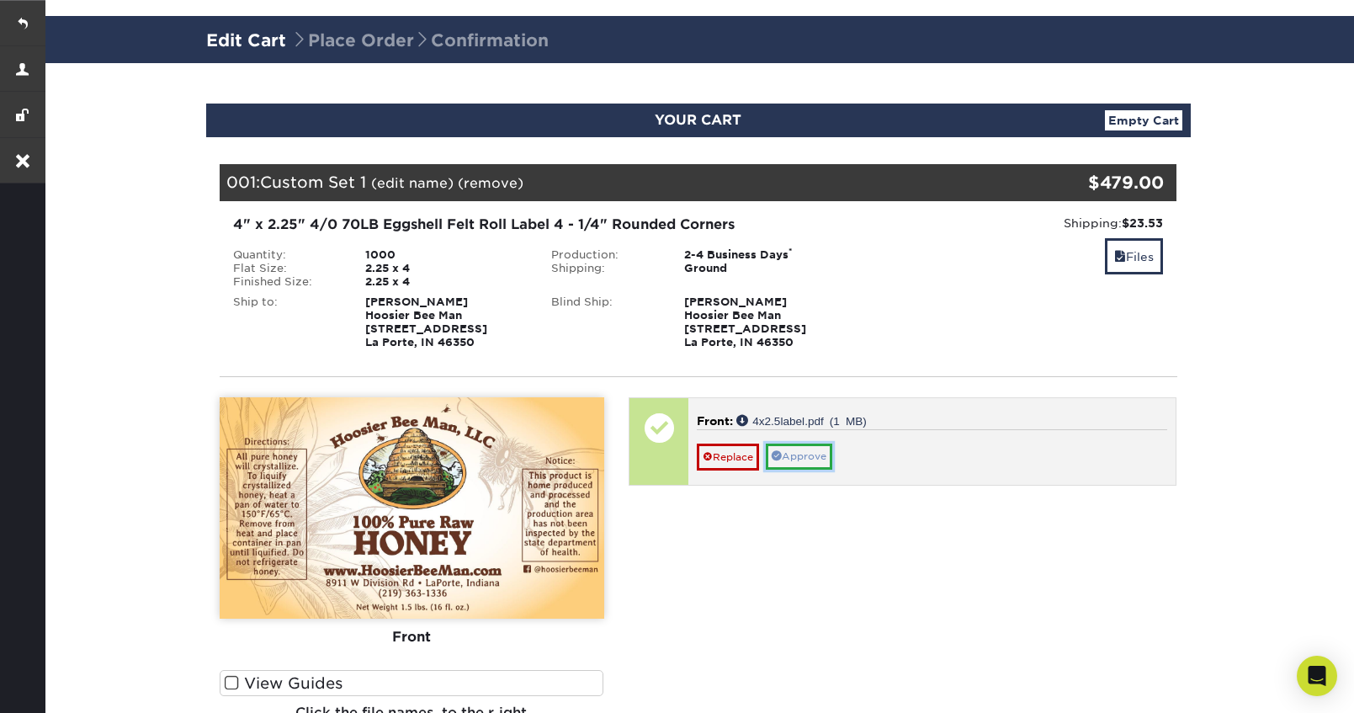
click at [808, 455] on link "Approve" at bounding box center [799, 457] width 67 height 26
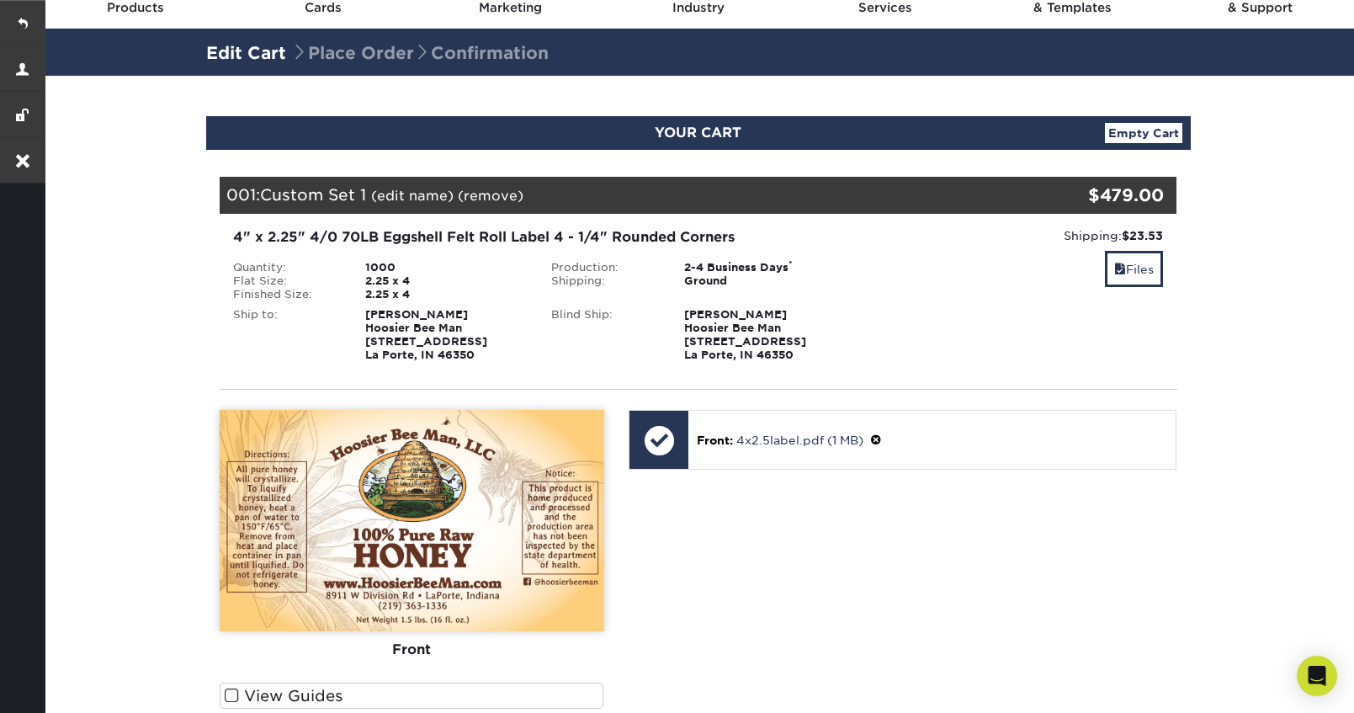
scroll to position [0, 0]
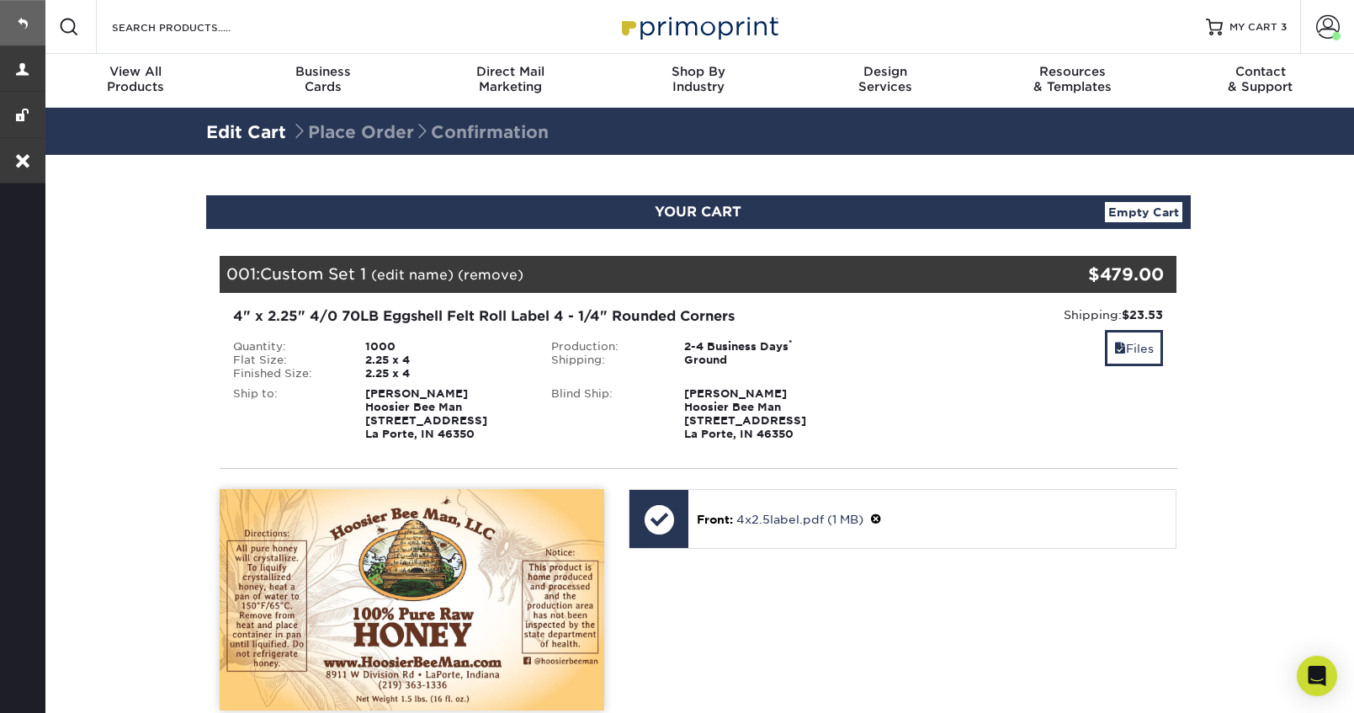
click at [13, 21] on link at bounding box center [22, 22] width 45 height 45
